Goal: Navigation & Orientation: Find specific page/section

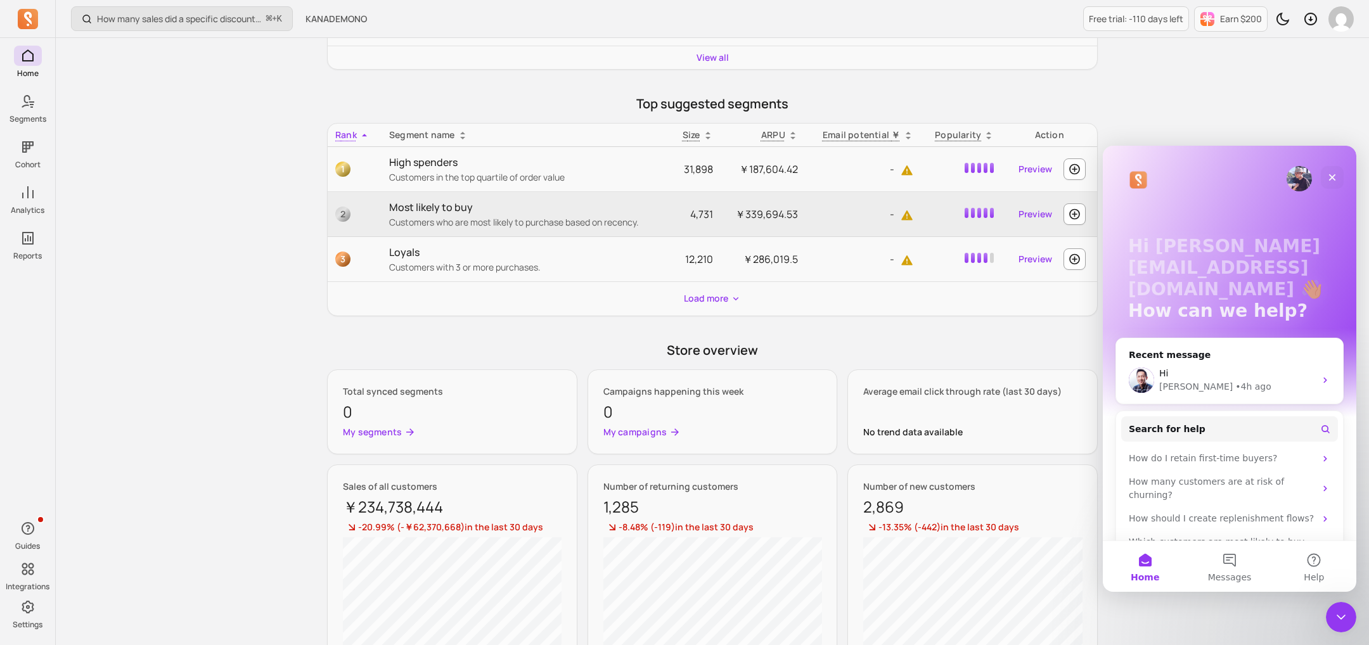
click at [1188, 367] on div "Hi" at bounding box center [1237, 373] width 156 height 13
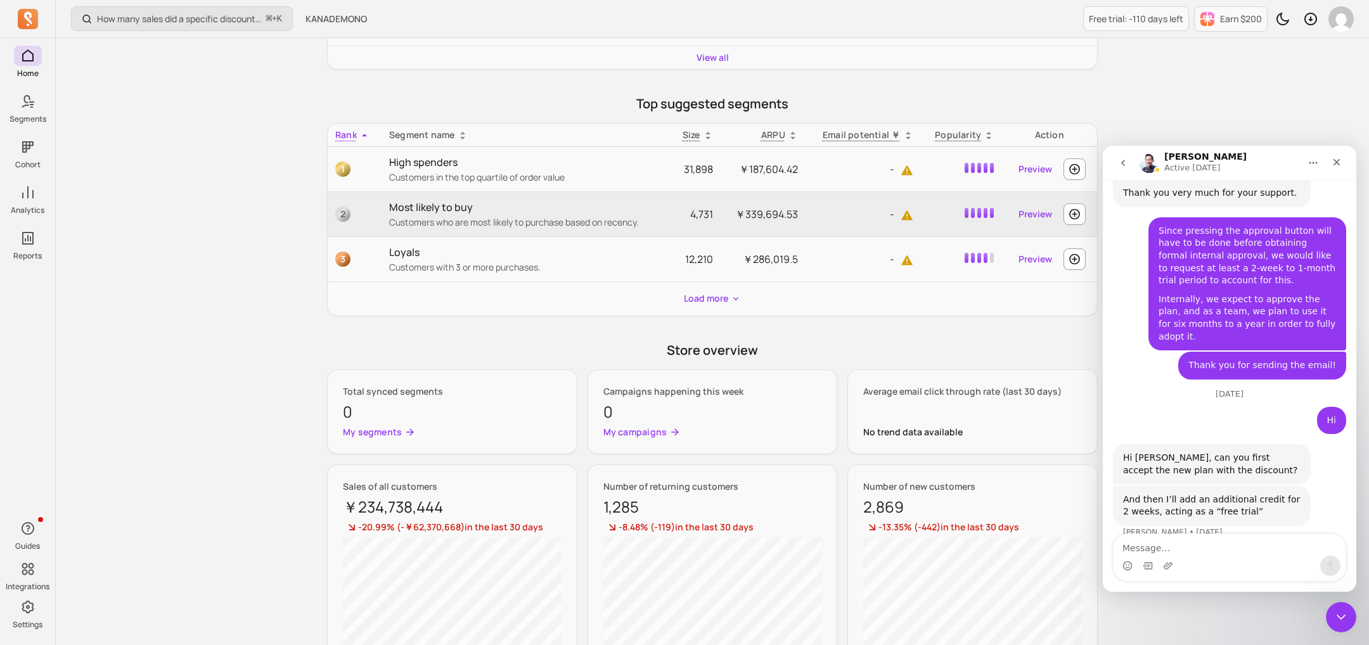
scroll to position [2011, 0]
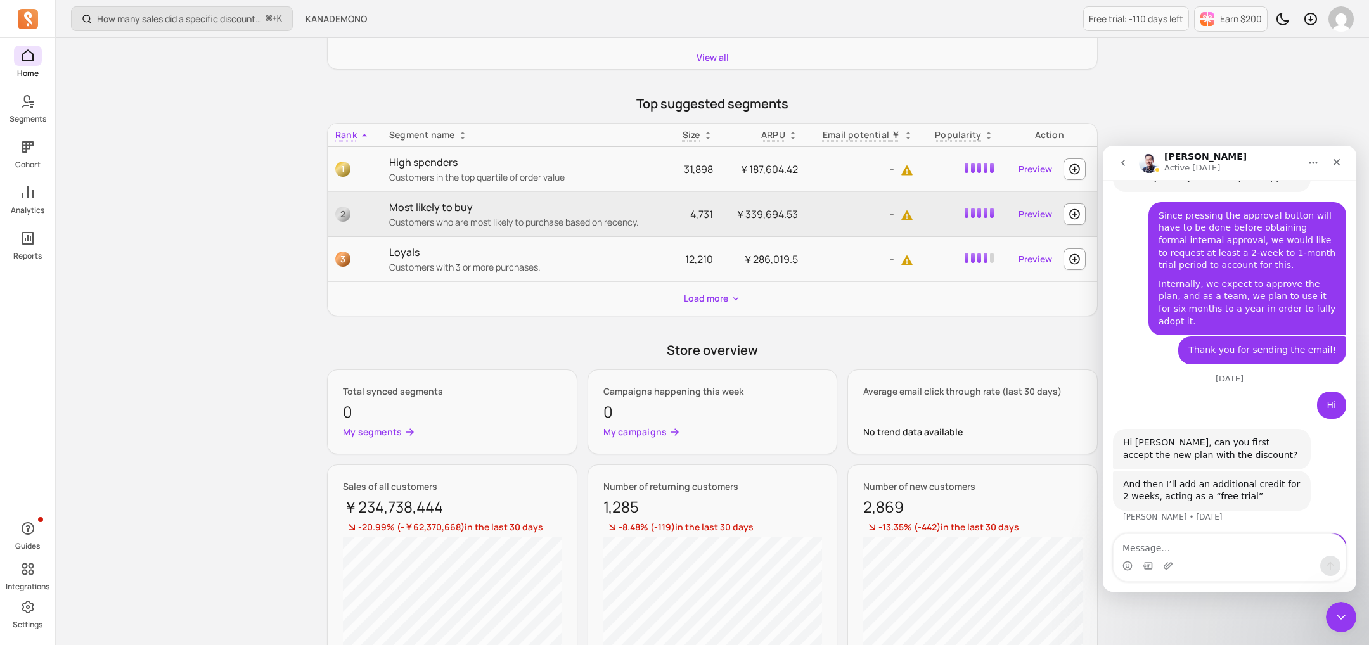
click at [24, 58] on icon at bounding box center [27, 55] width 15 height 15
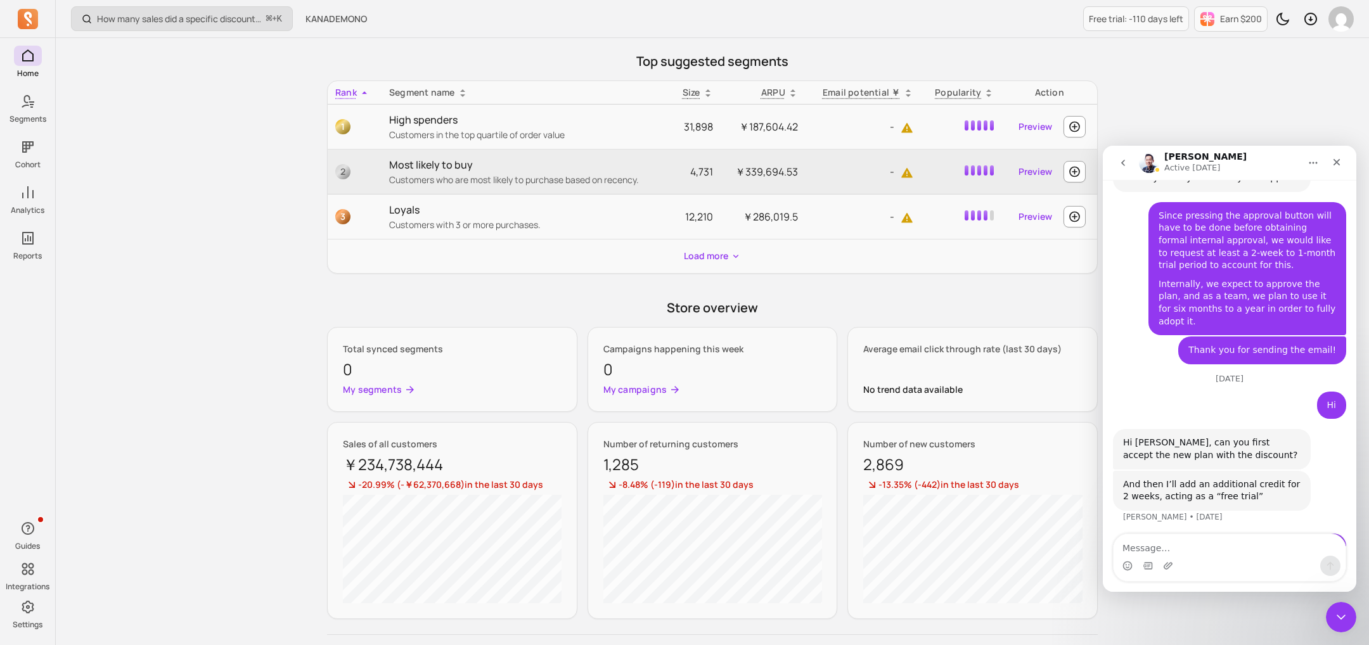
scroll to position [414, 0]
